Goal: Task Accomplishment & Management: Manage account settings

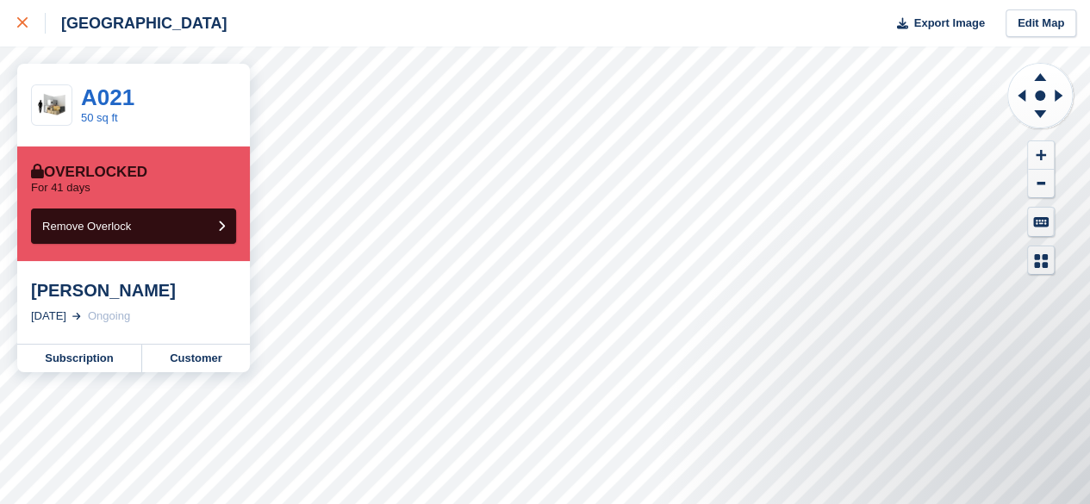
click at [18, 32] on div at bounding box center [31, 23] width 28 height 21
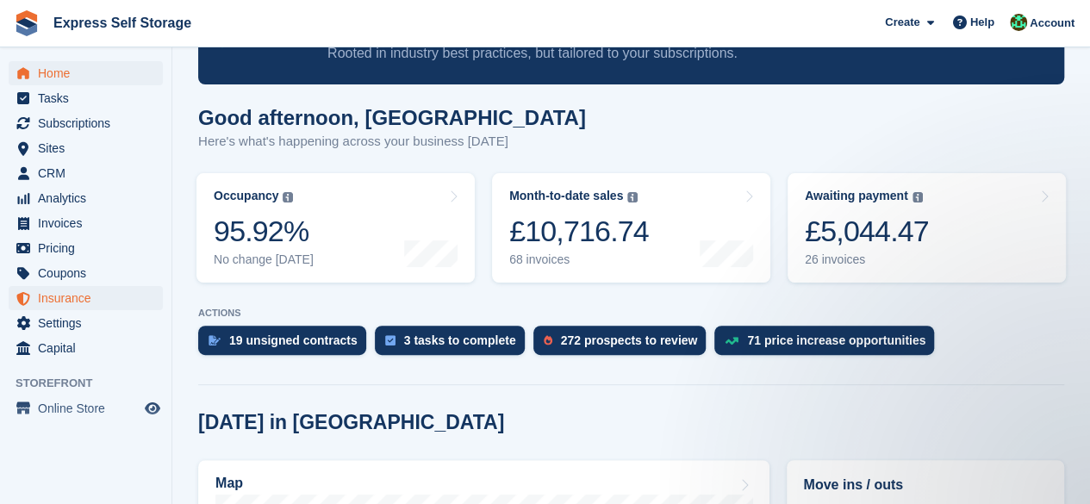
scroll to position [258, 0]
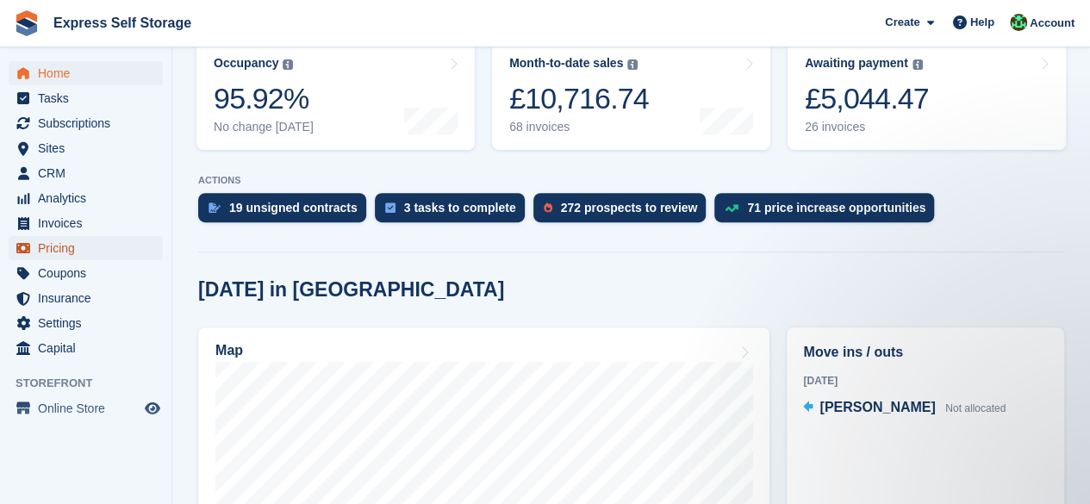
click at [90, 244] on span "Pricing" at bounding box center [89, 248] width 103 height 24
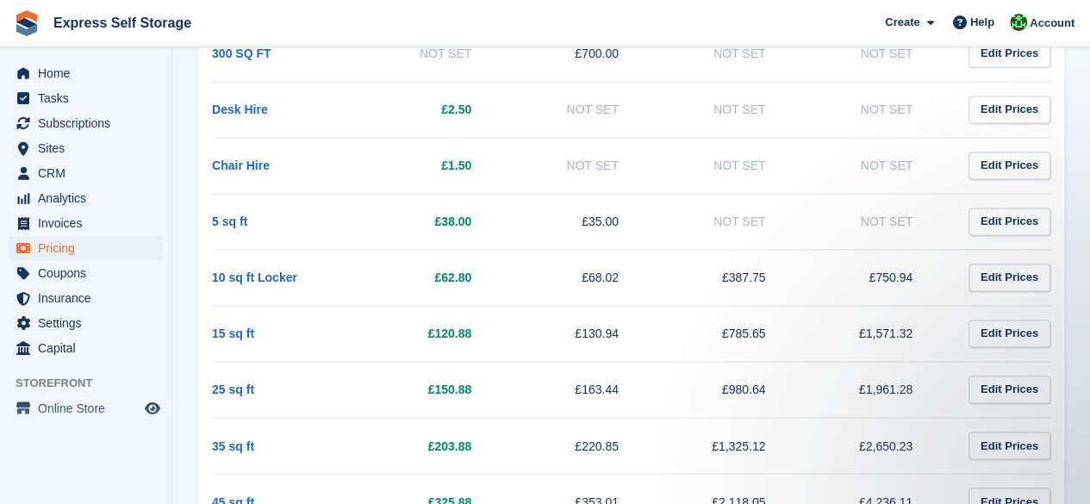
scroll to position [1378, 0]
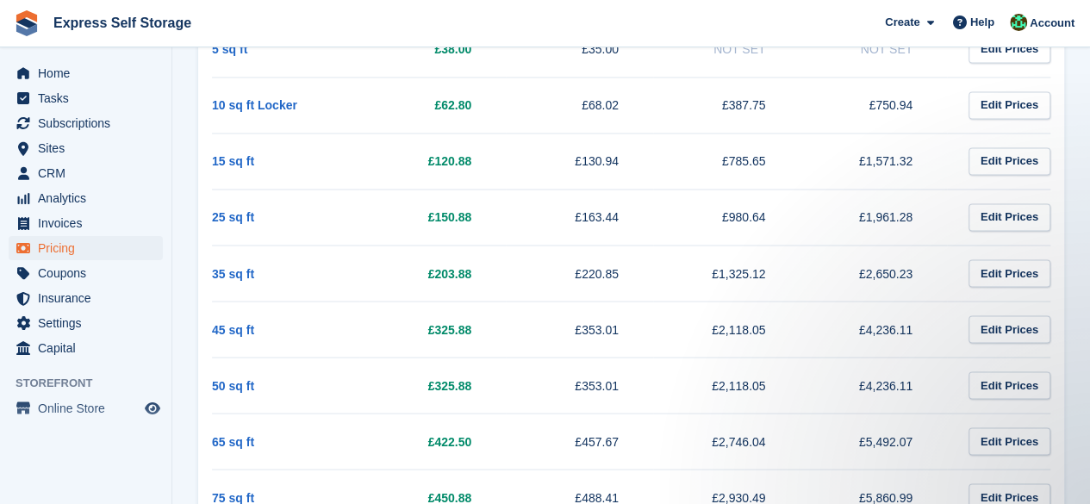
drag, startPoint x: 935, startPoint y: 273, endPoint x: 866, endPoint y: 272, distance: 68.9
click at [866, 272] on td "£2,650.23" at bounding box center [872, 273] width 147 height 56
copy td "2,650.23"
click at [939, 276] on td "£2,650.23" at bounding box center [872, 273] width 147 height 56
drag, startPoint x: 798, startPoint y: 270, endPoint x: 721, endPoint y: 277, distance: 77.0
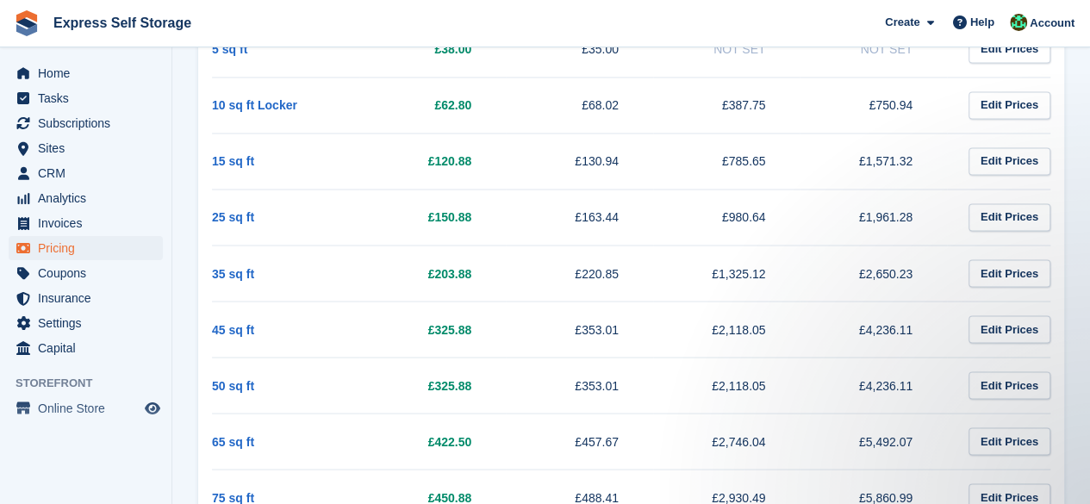
click at [721, 277] on td "£1,325.12" at bounding box center [726, 273] width 147 height 56
drag, startPoint x: 949, startPoint y: 262, endPoint x: 865, endPoint y: 274, distance: 85.3
click at [865, 274] on tr "35 sq ft £203.88 £220.85 £1,325.12 £2,650.23 Edit Prices" at bounding box center [631, 273] width 838 height 56
click at [529, 270] on td "£220.85" at bounding box center [579, 273] width 147 height 56
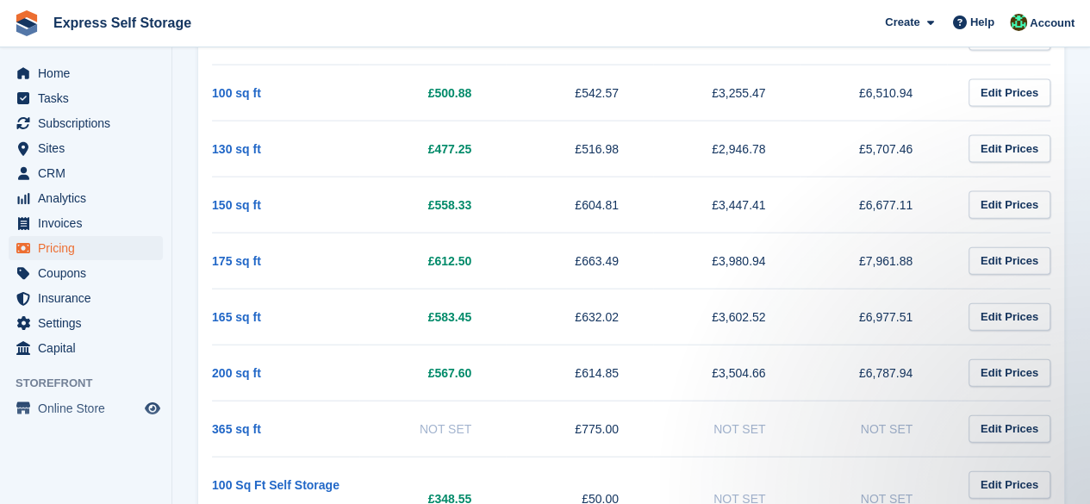
scroll to position [1889, 0]
